Goal: Obtain resource: Download file/media

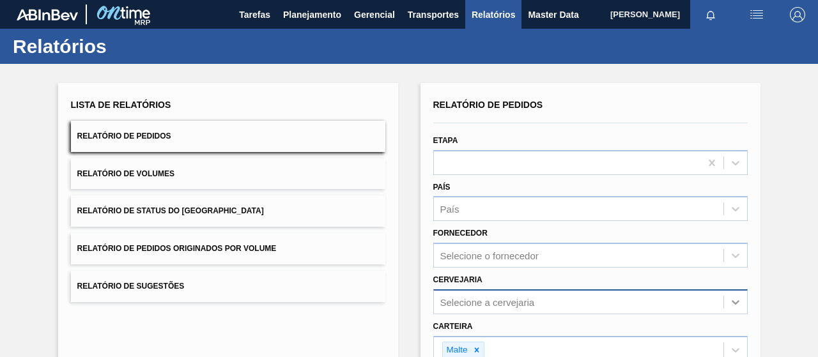
scroll to position [236, 0]
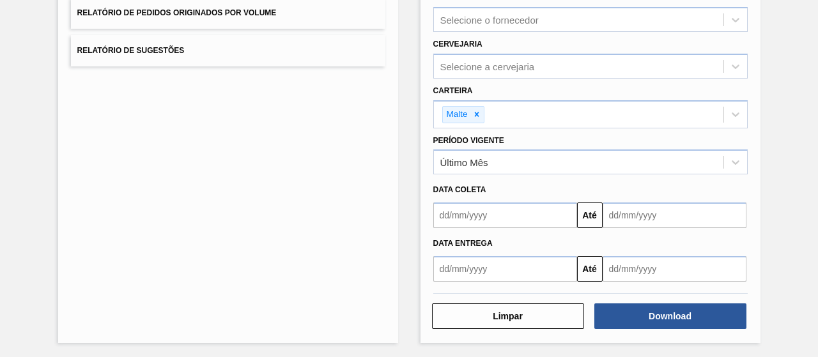
click at [782, 42] on div "Lista de Relatórios Relatório de Pedidos Relatório de Volumes Relatório de Stat…" at bounding box center [409, 93] width 818 height 531
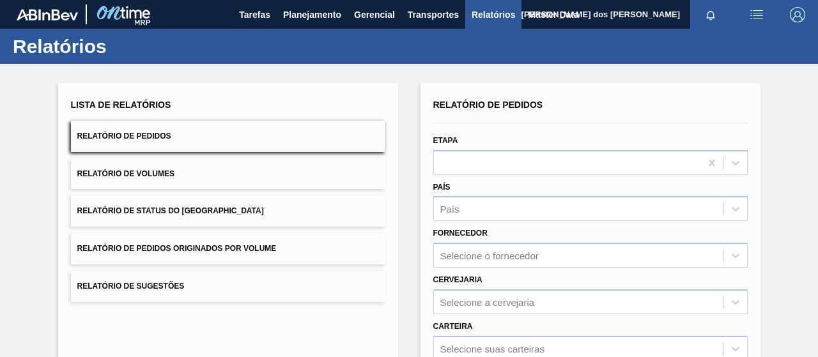
scroll to position [233, 0]
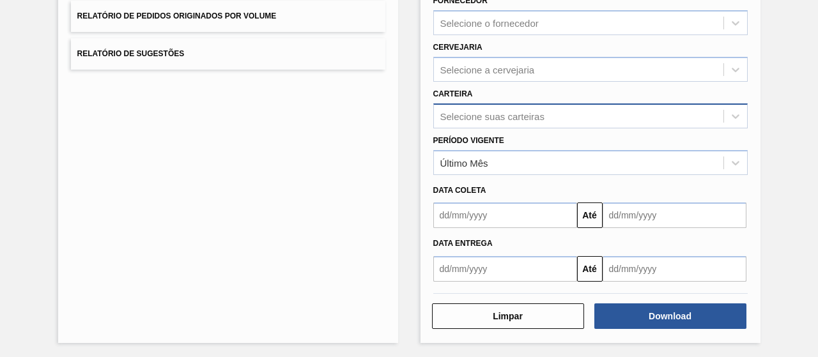
click at [510, 118] on div "Selecione suas carteiras" at bounding box center [493, 116] width 104 height 11
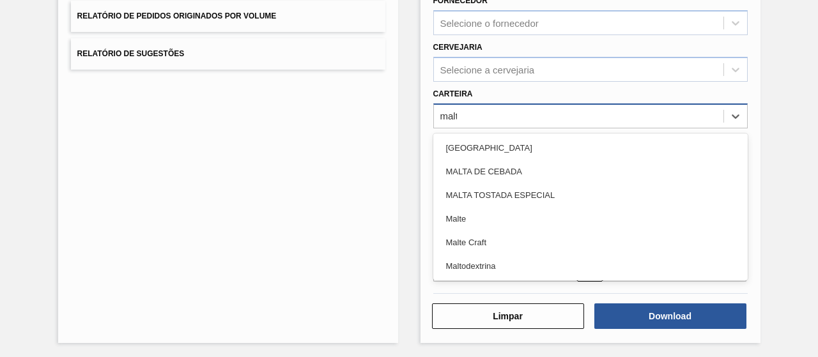
type input "malte"
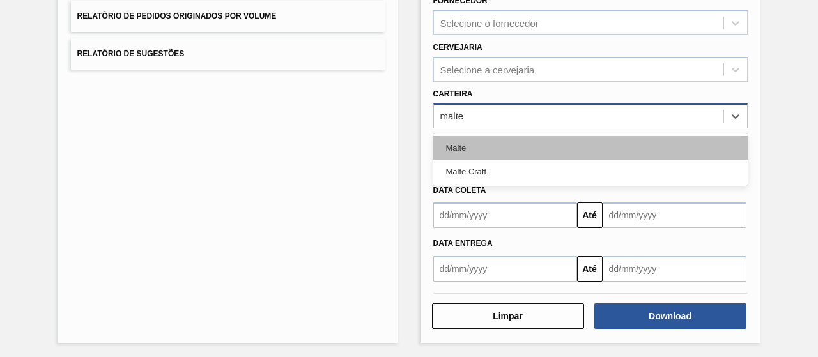
click at [505, 144] on div "Malte" at bounding box center [591, 148] width 315 height 24
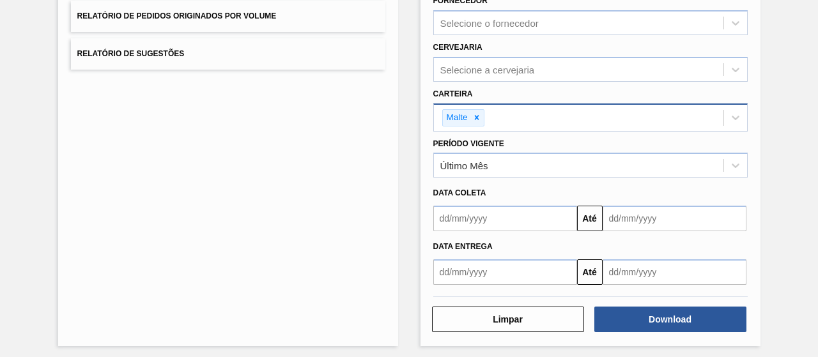
click at [697, 331] on div "Download" at bounding box center [672, 320] width 162 height 28
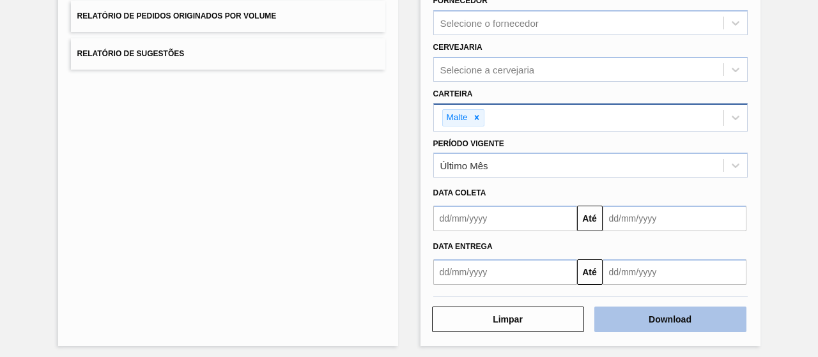
click at [665, 322] on button "Download" at bounding box center [671, 320] width 152 height 26
